Goal: Navigation & Orientation: Understand site structure

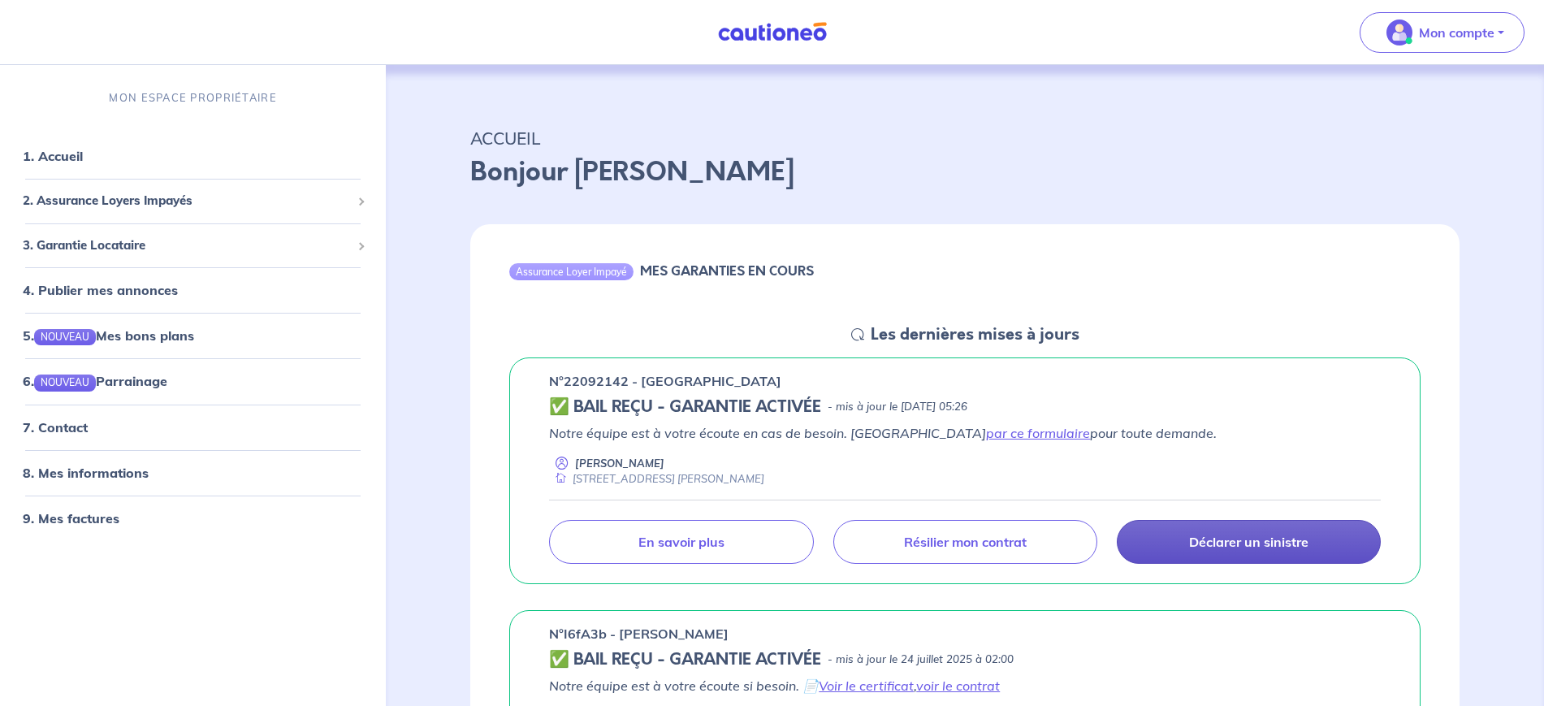
click at [1228, 548] on p "Déclarer un sinistre" at bounding box center [1248, 541] width 119 height 16
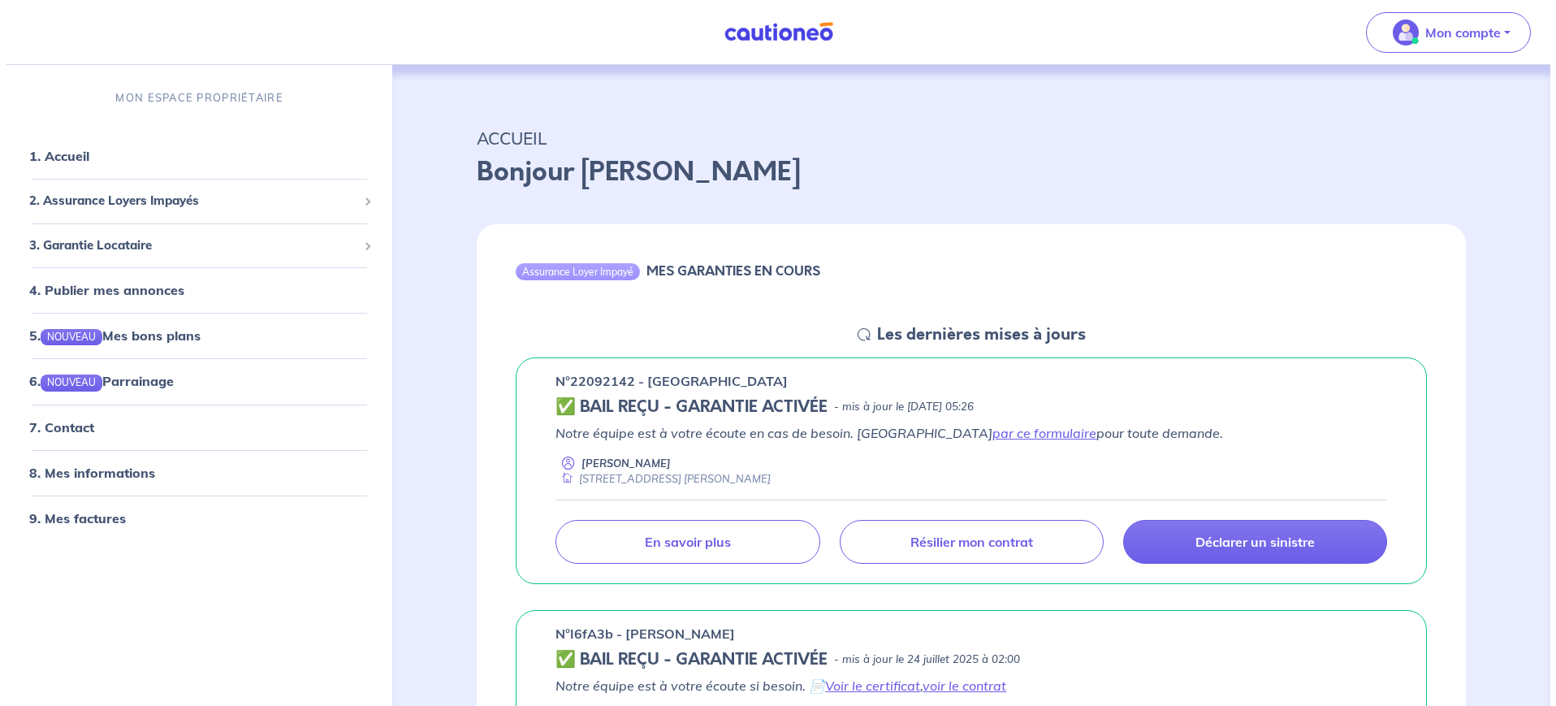
scroll to position [103, 0]
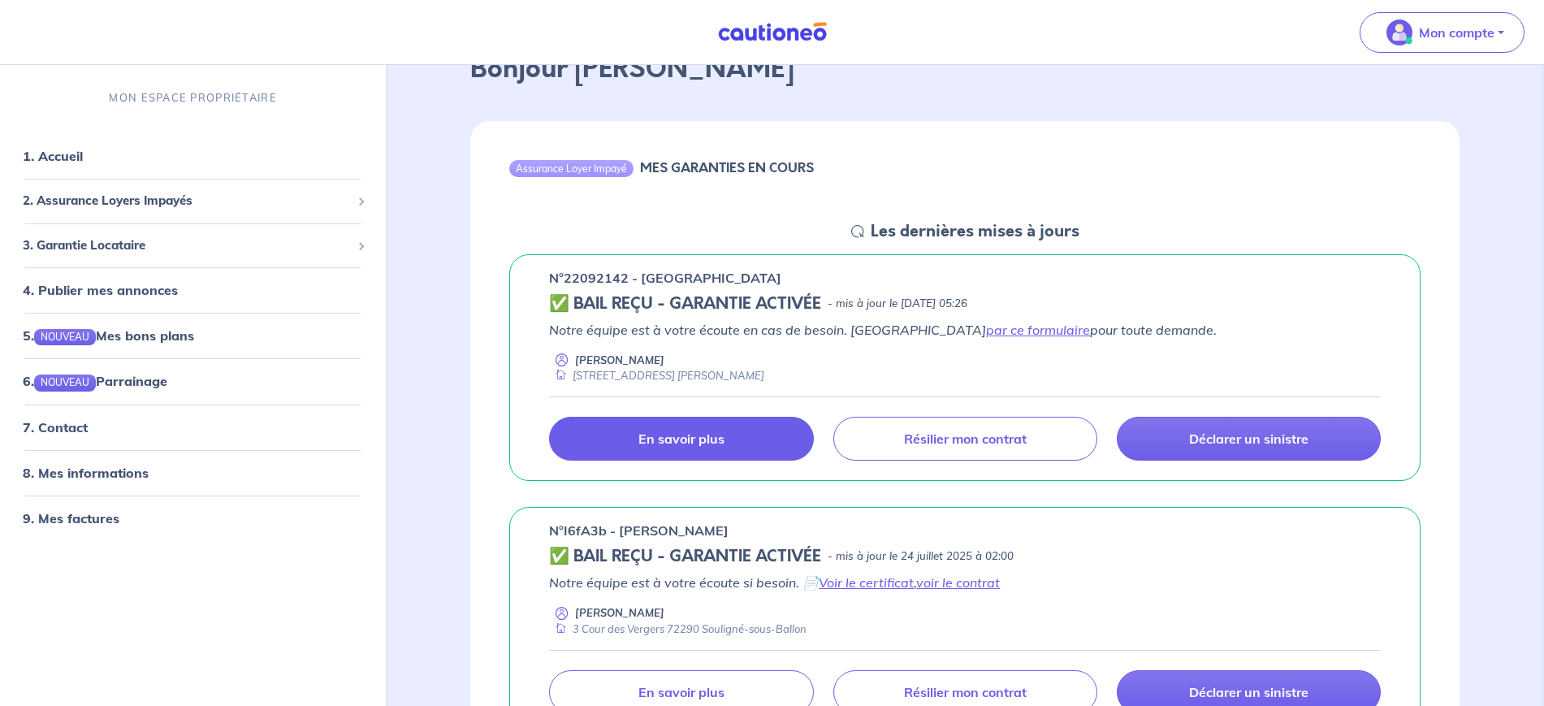
click at [658, 439] on p "En savoir plus" at bounding box center [681, 438] width 86 height 16
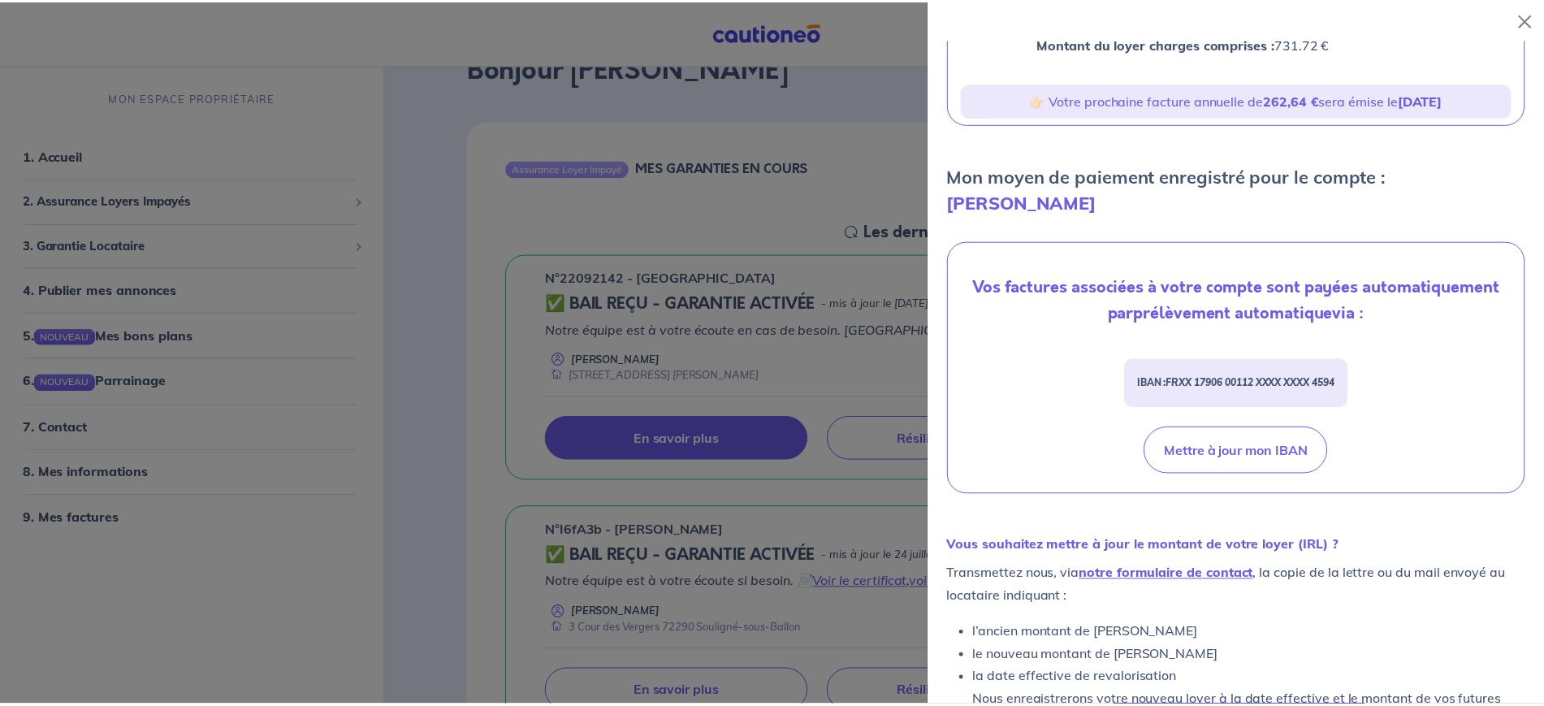
scroll to position [337, 0]
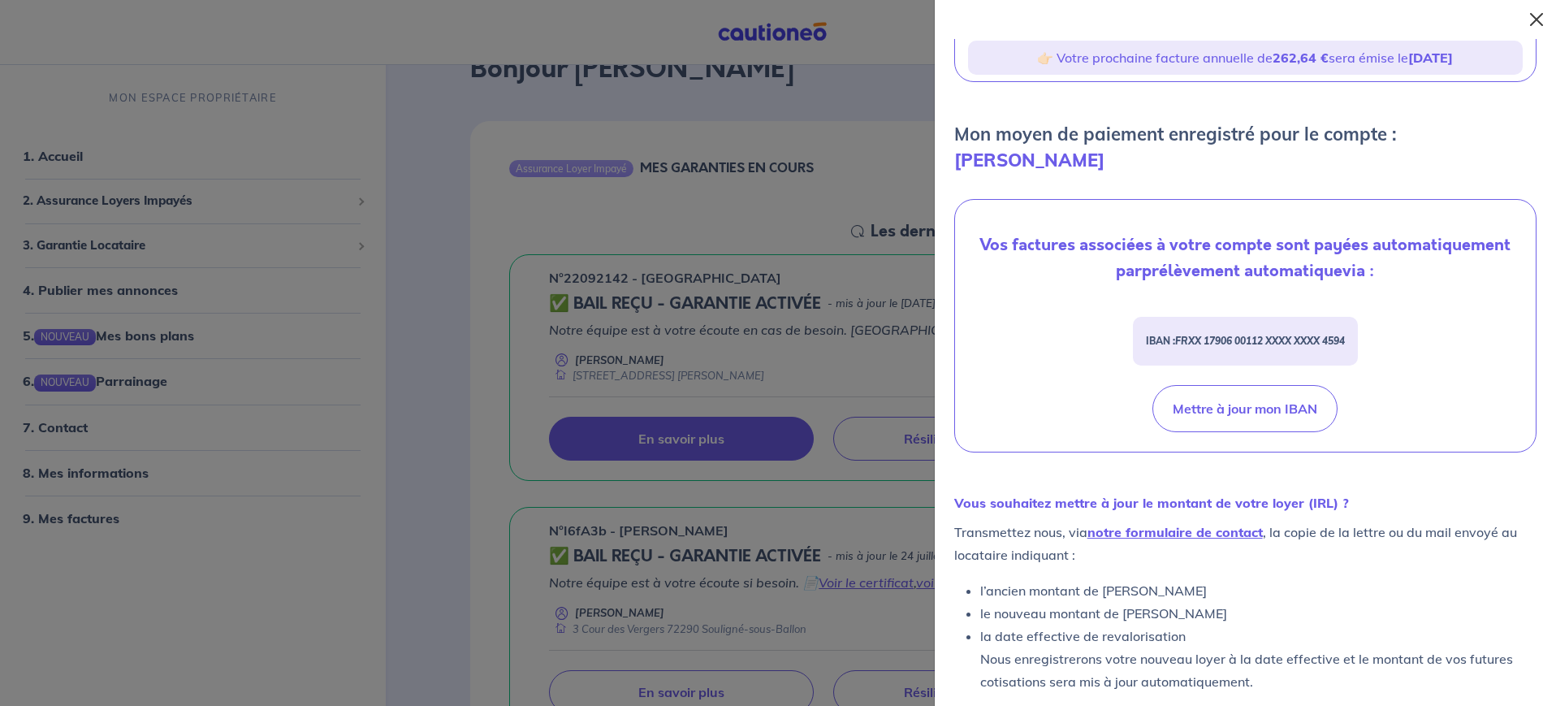
click at [1538, 16] on button "Close" at bounding box center [1536, 19] width 26 height 26
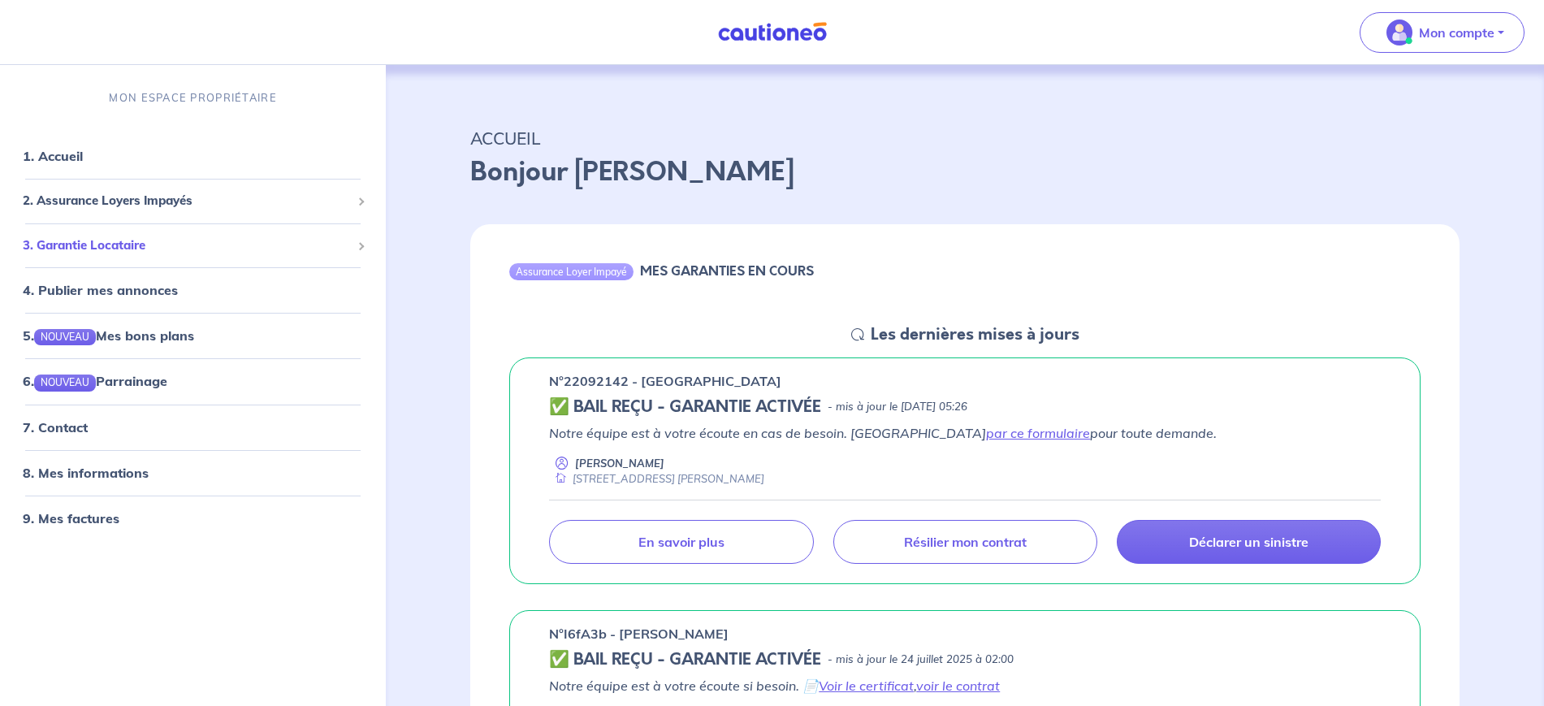
click at [242, 239] on span "3. Garantie Locataire" at bounding box center [187, 245] width 328 height 19
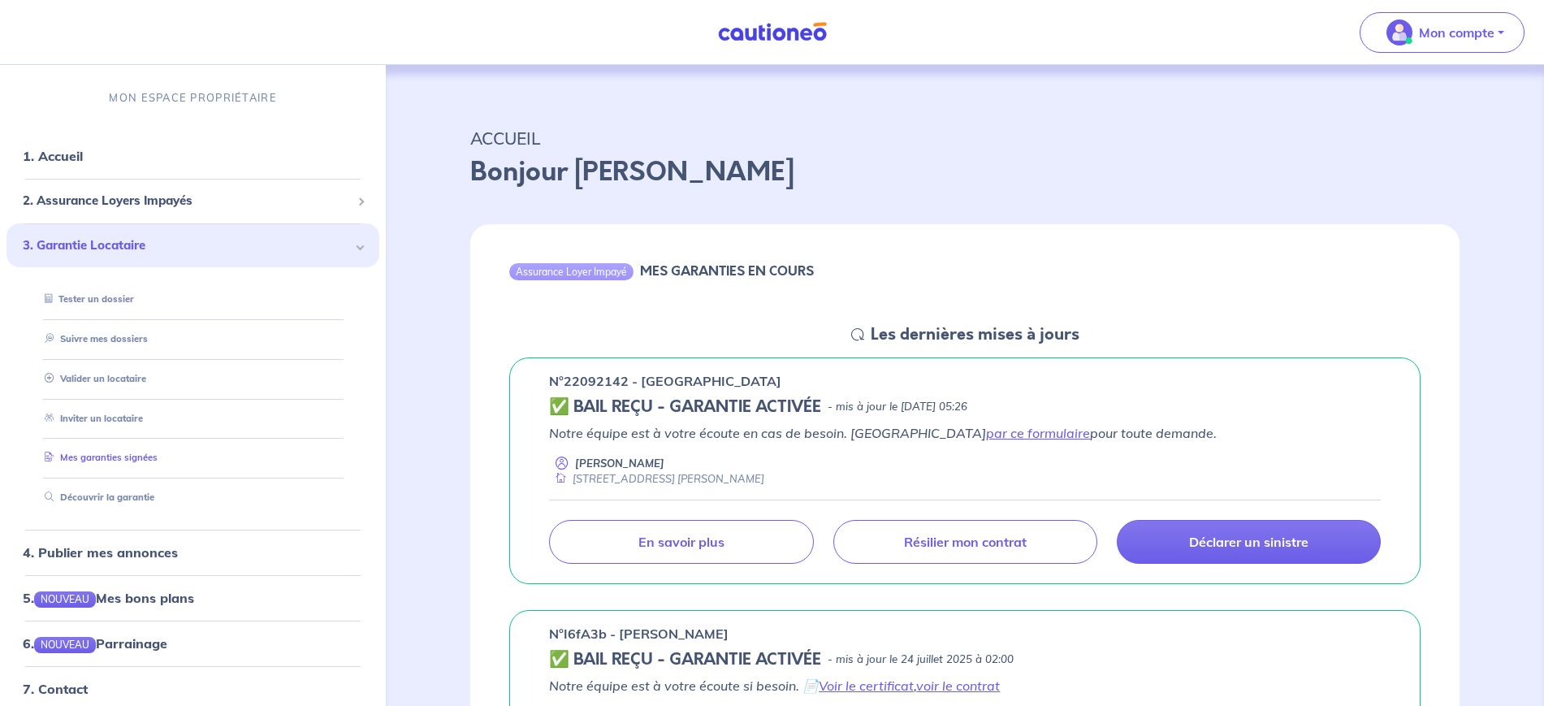
click at [109, 456] on link "Mes garanties signées" at bounding box center [97, 456] width 119 height 11
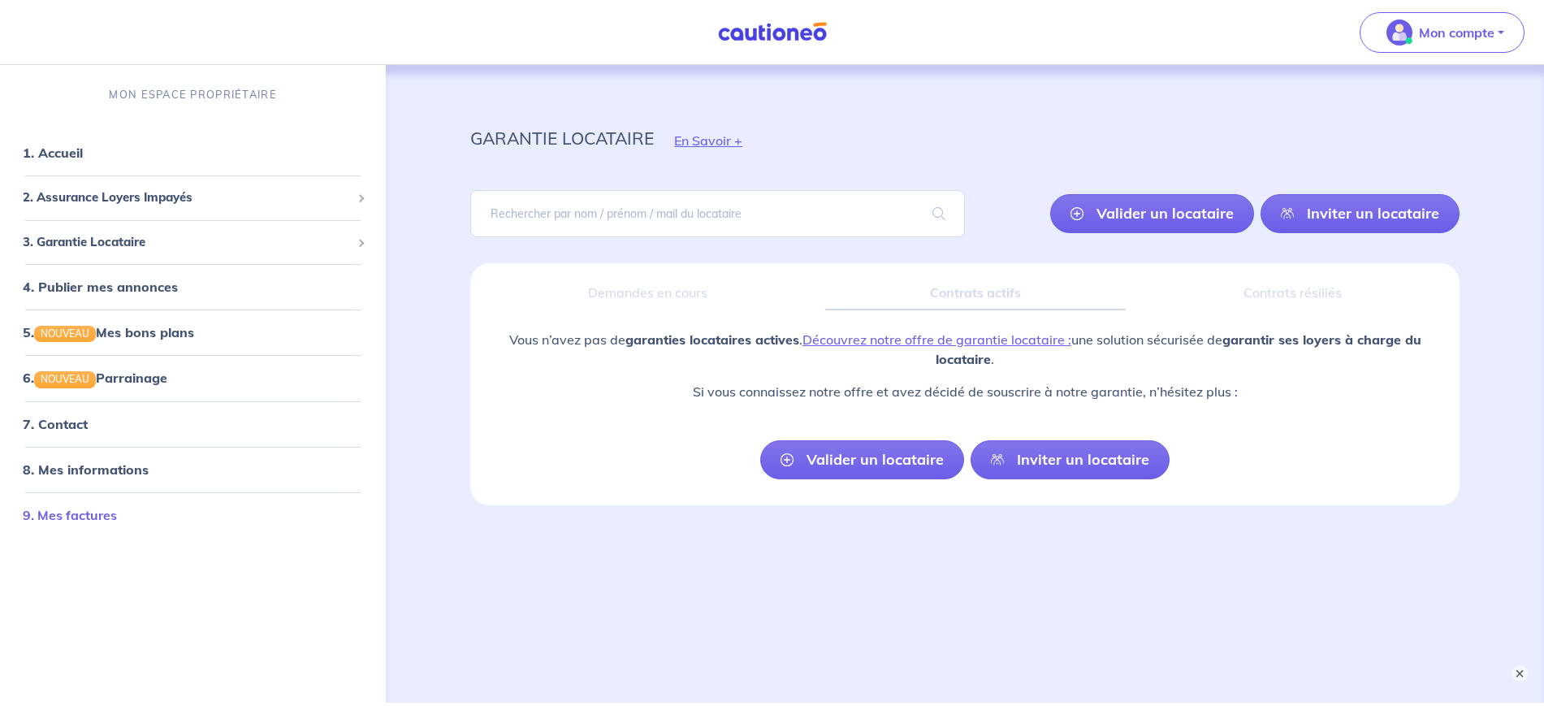
click at [77, 511] on link "9. Mes factures" at bounding box center [70, 514] width 94 height 16
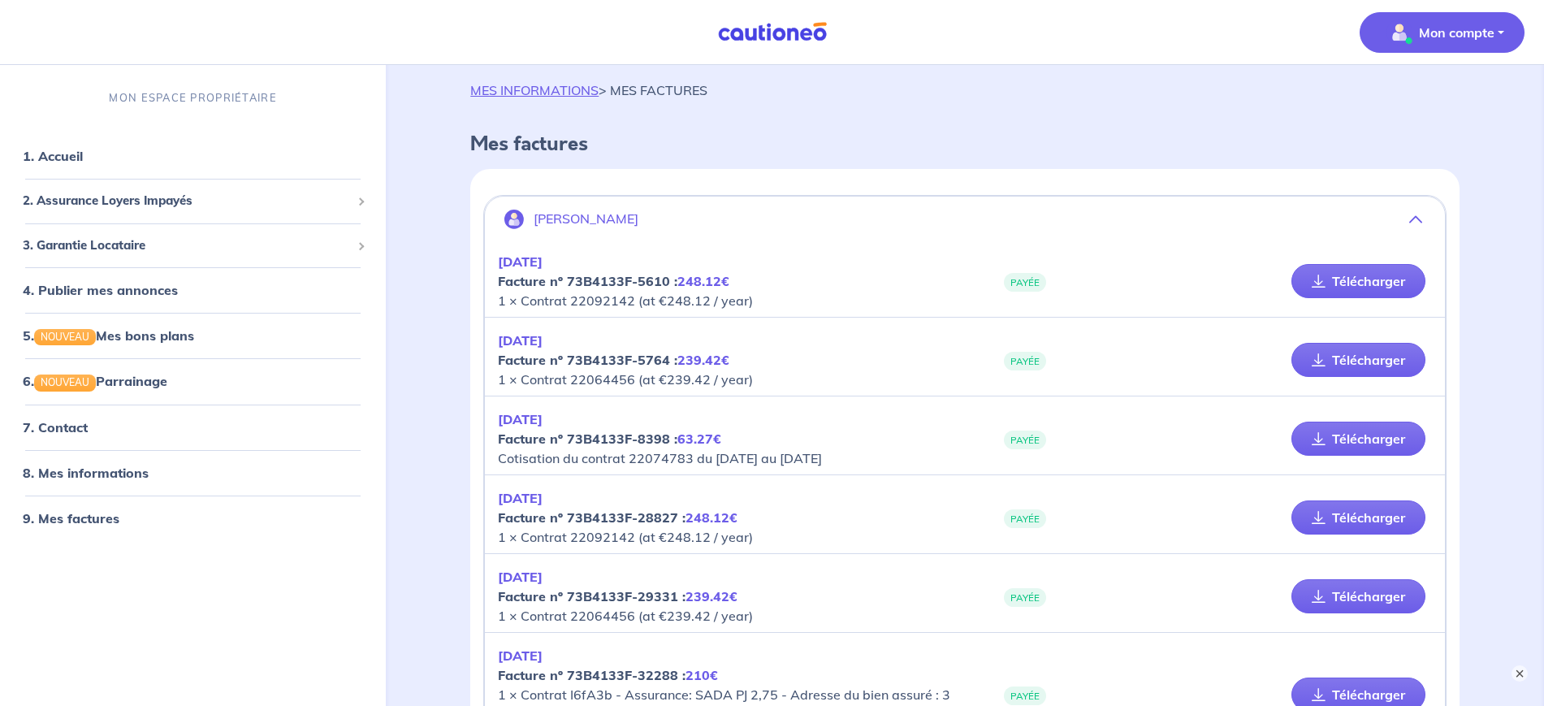
scroll to position [47, 0]
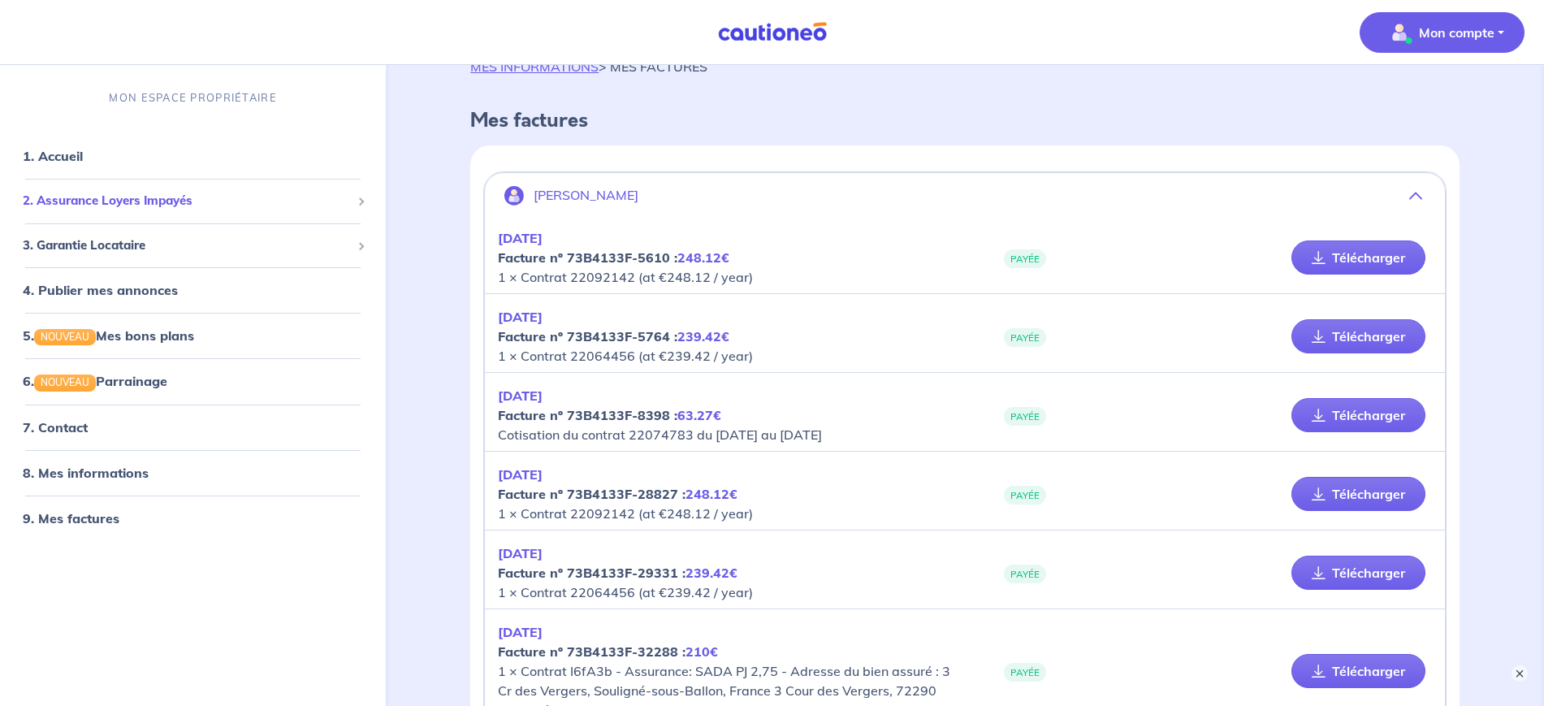
click at [81, 194] on span "2. Assurance Loyers Impayés" at bounding box center [187, 201] width 328 height 19
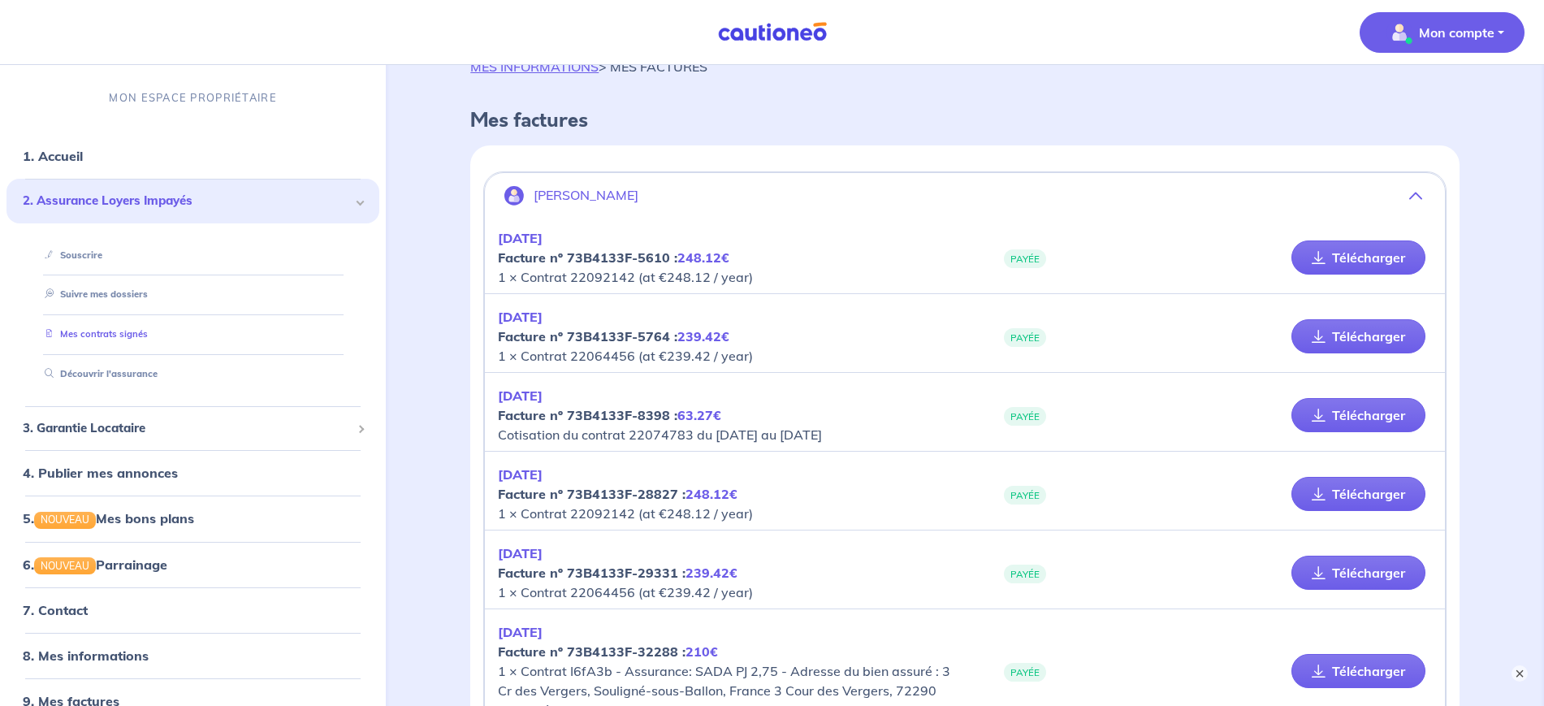
click at [94, 339] on link "Mes contrats signés" at bounding box center [93, 333] width 110 height 11
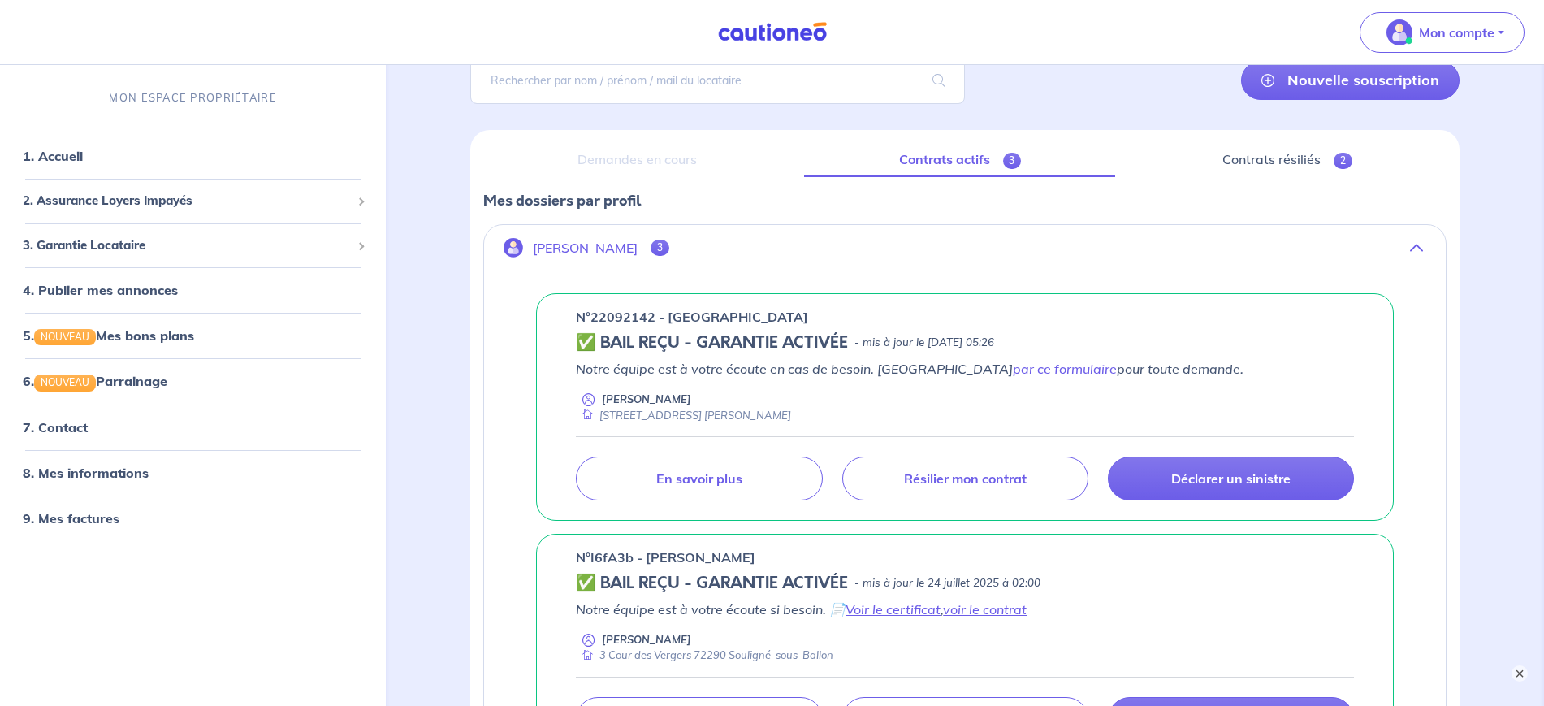
scroll to position [136, 0]
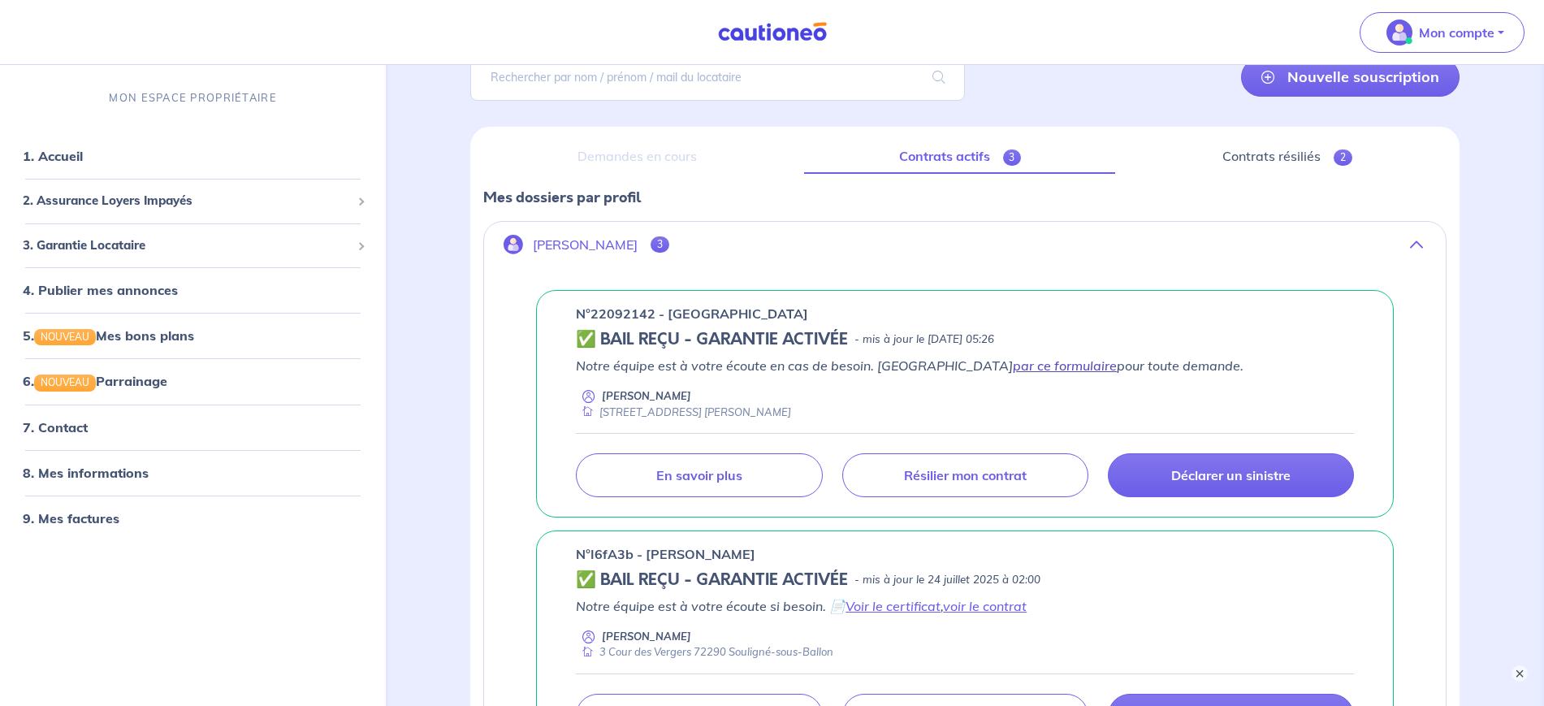
click at [1013, 368] on link "par ce formulaire" at bounding box center [1065, 365] width 104 height 16
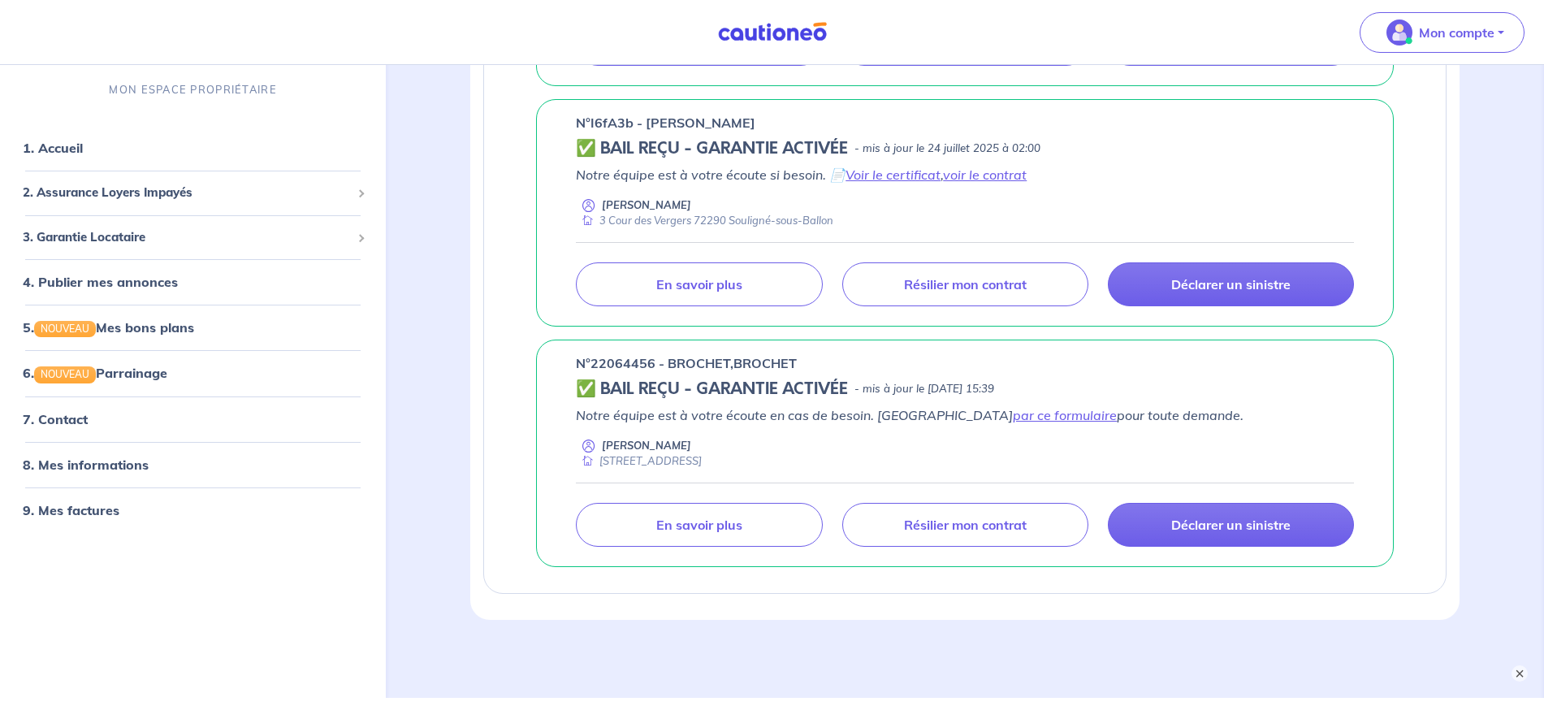
scroll to position [605, 0]
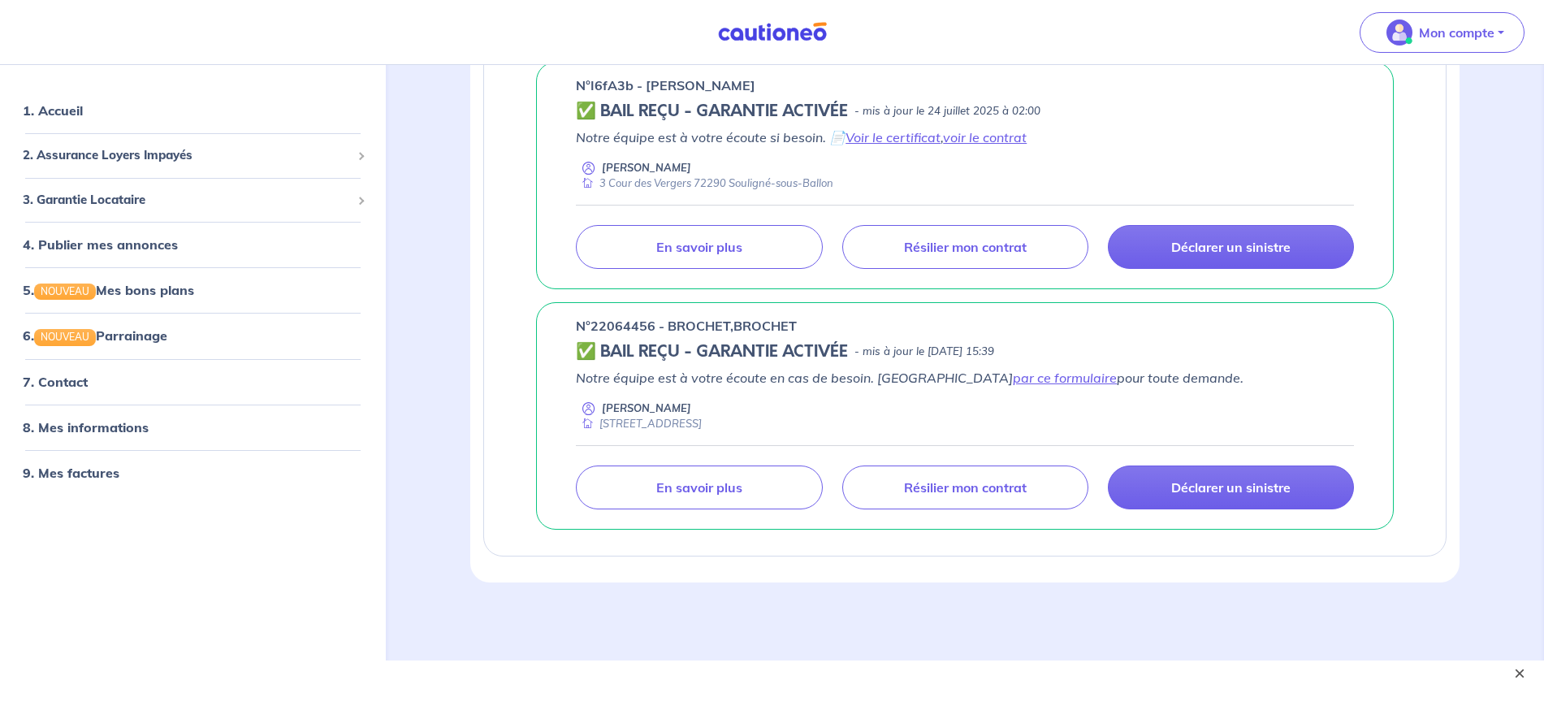
click at [1517, 672] on button "×" at bounding box center [1518, 672] width 19 height 19
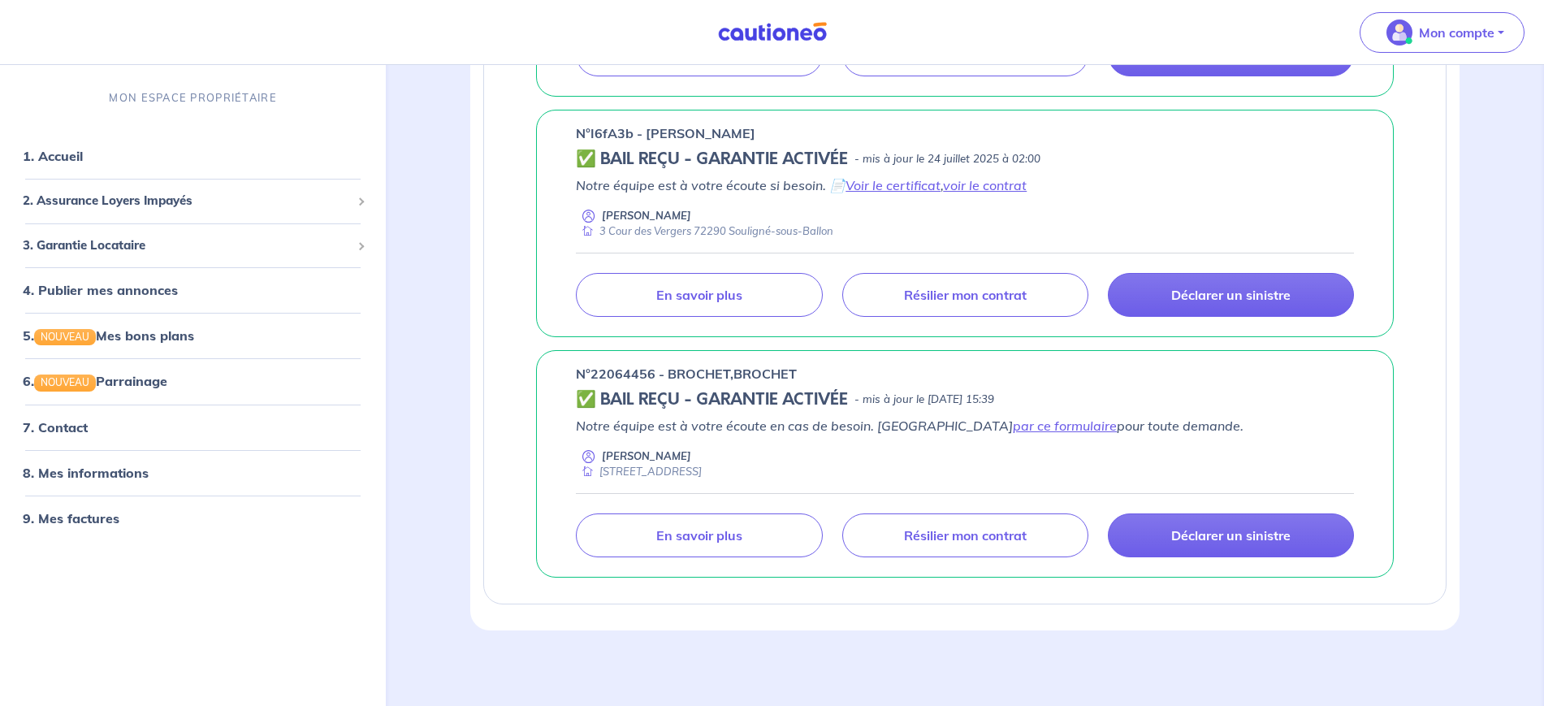
scroll to position [58, 0]
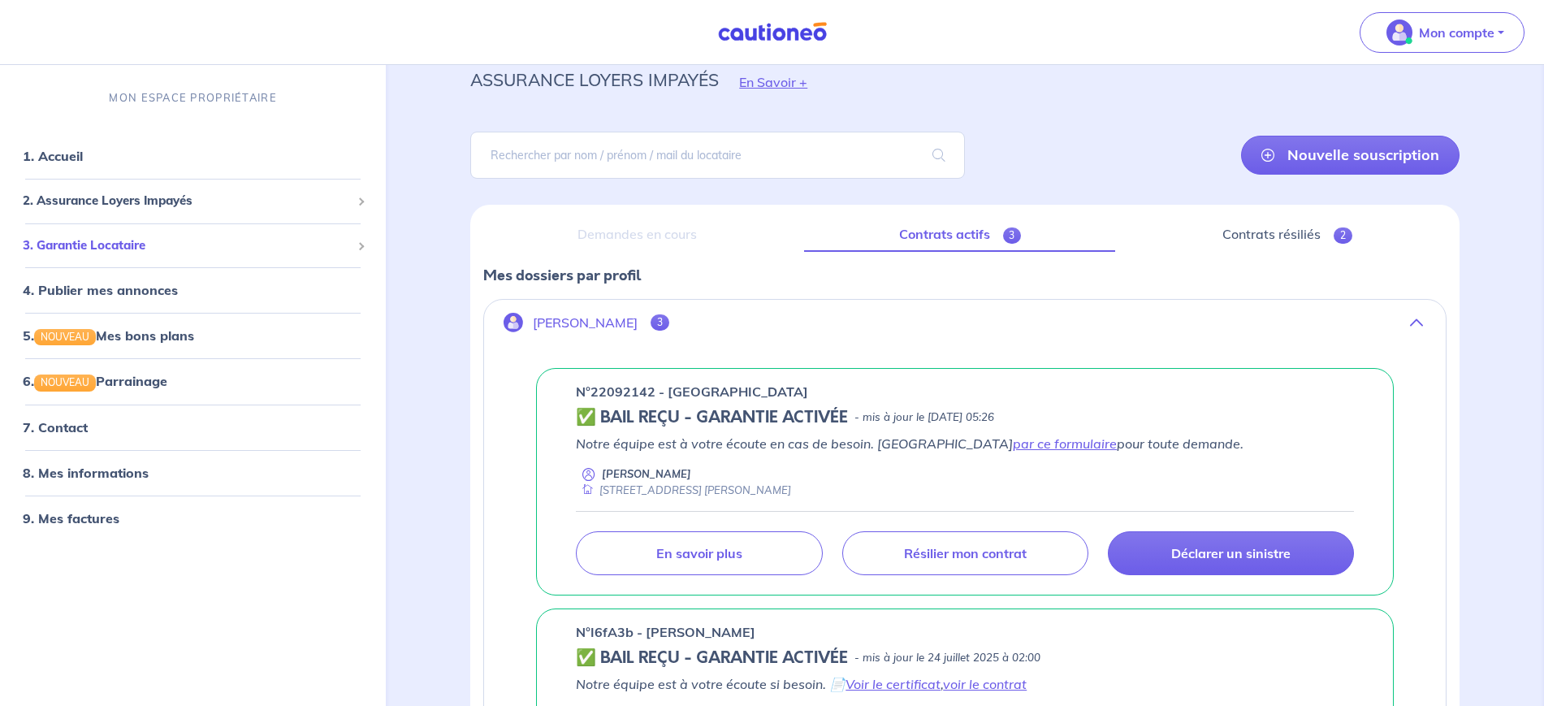
click at [141, 244] on span "3. Garantie Locataire" at bounding box center [187, 245] width 328 height 19
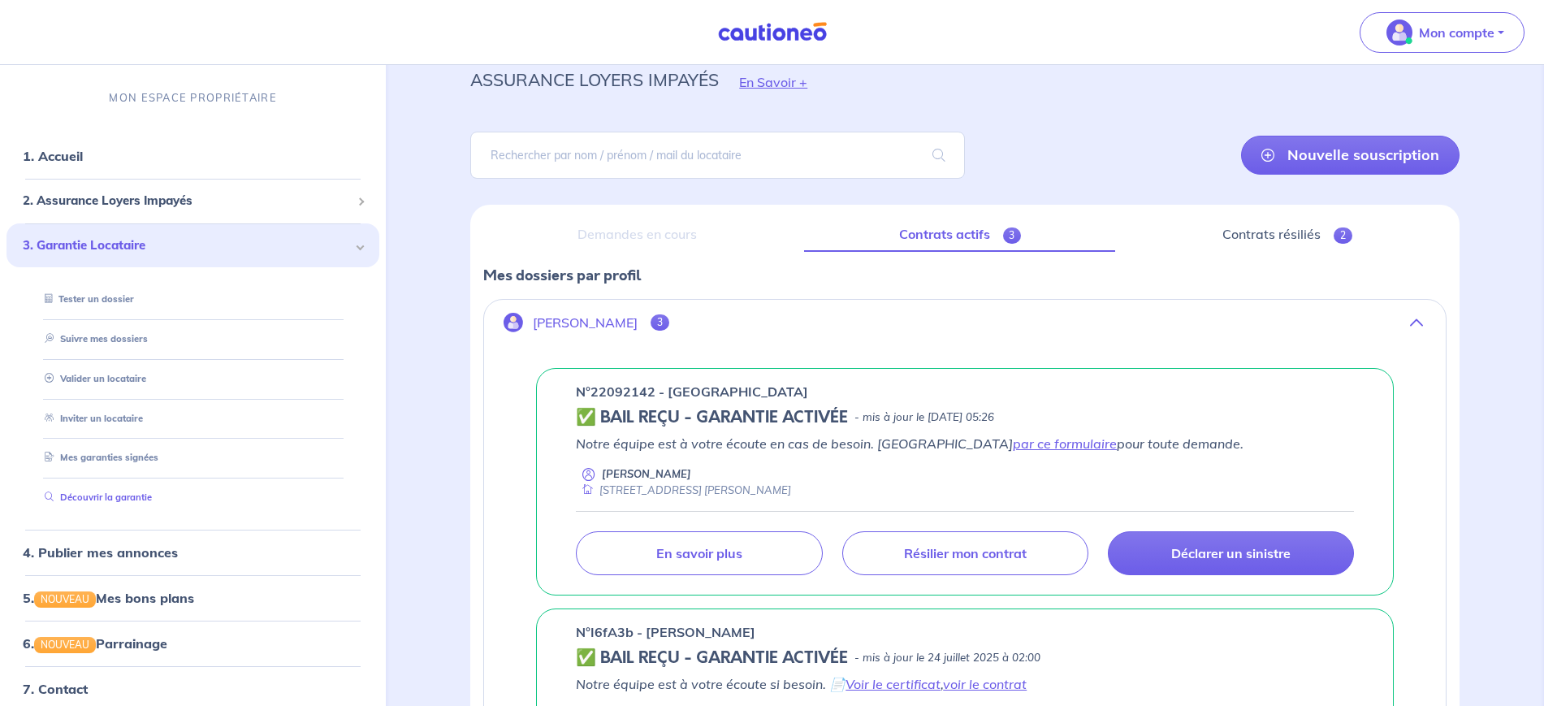
click at [130, 495] on link "Découvrir la garantie" at bounding box center [95, 496] width 114 height 11
click at [74, 236] on span "3. Garantie Locataire" at bounding box center [187, 245] width 328 height 19
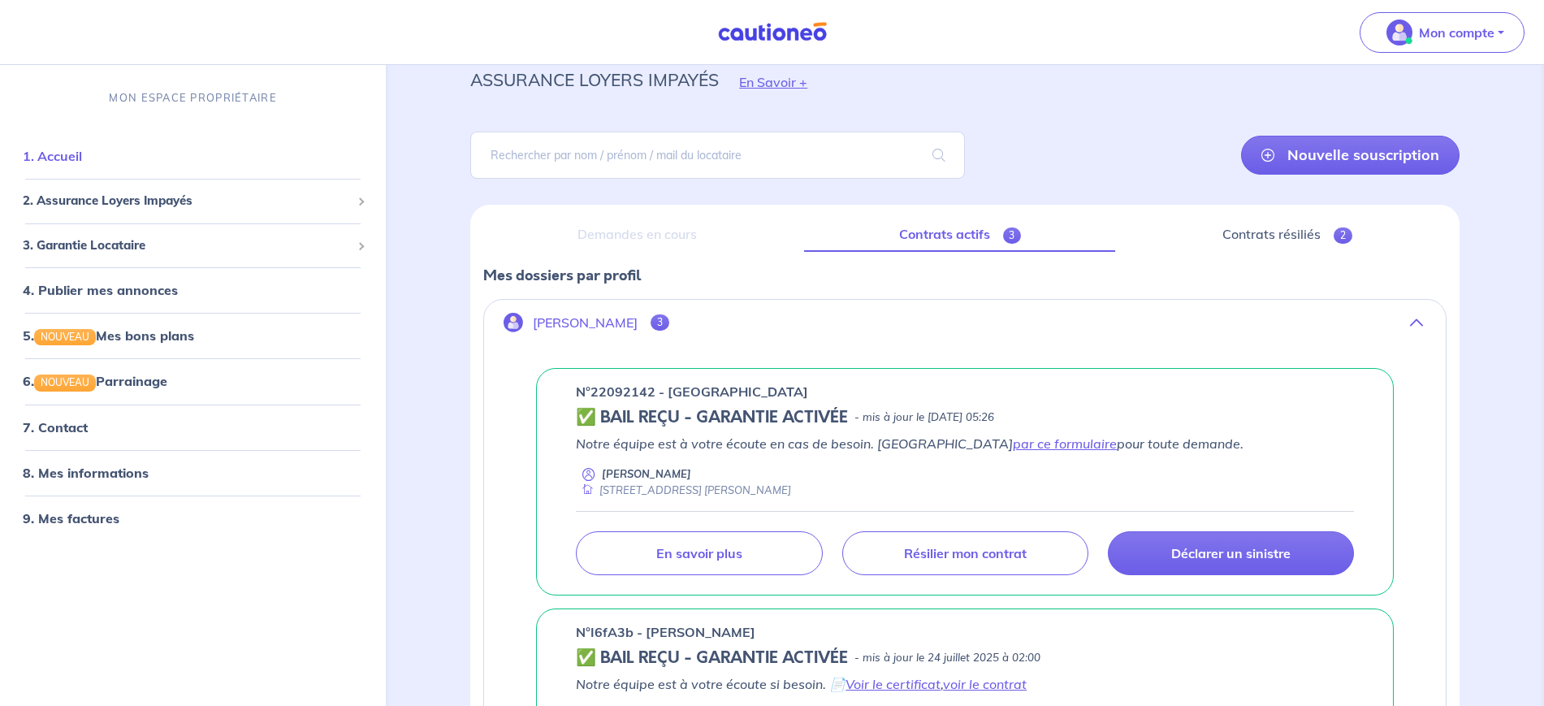
click at [74, 155] on link "1. Accueil" at bounding box center [52, 156] width 59 height 16
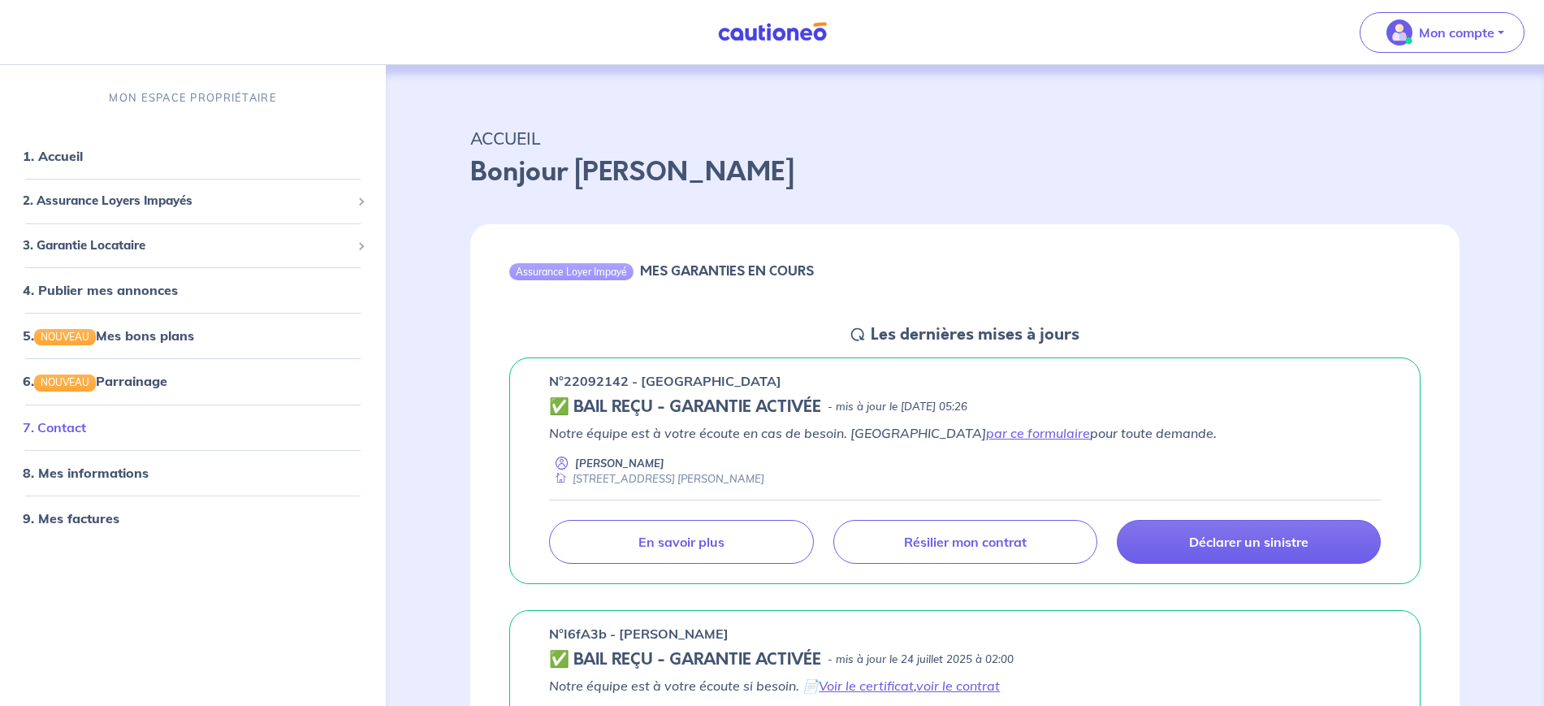
click at [72, 428] on link "7. Contact" at bounding box center [54, 426] width 63 height 16
